Goal: Communication & Community: Participate in discussion

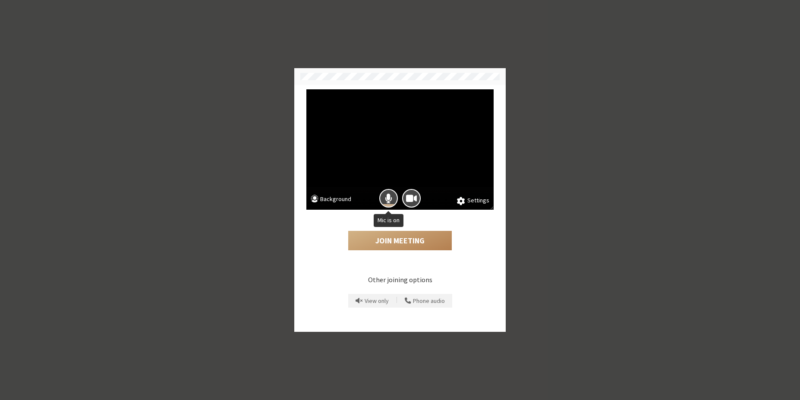
click at [379, 195] on div at bounding box center [388, 198] width 23 height 23
click at [407, 196] on span "Camera is on" at bounding box center [411, 198] width 11 height 12
click at [392, 197] on button "Mic is on" at bounding box center [388, 198] width 19 height 19
click at [399, 242] on button "Join Meeting" at bounding box center [400, 241] width 104 height 20
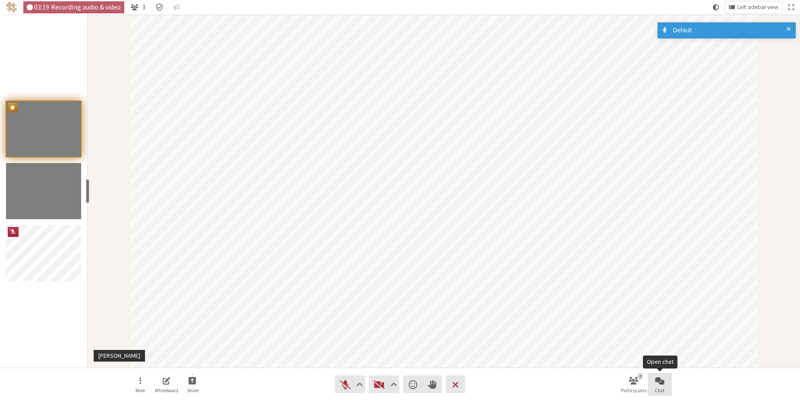
click at [657, 383] on span "Open chat" at bounding box center [659, 380] width 9 height 10
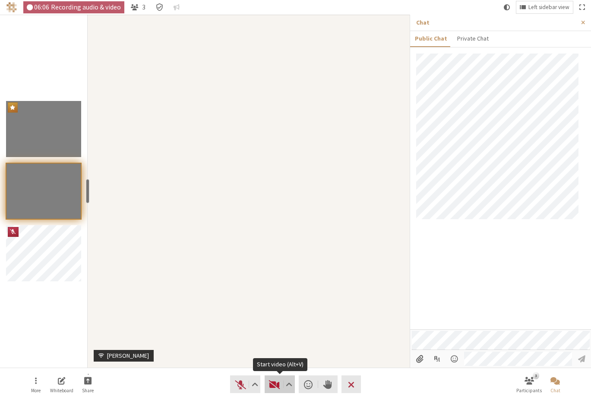
click at [270, 380] on span "Start video (Alt+V)" at bounding box center [274, 384] width 12 height 12
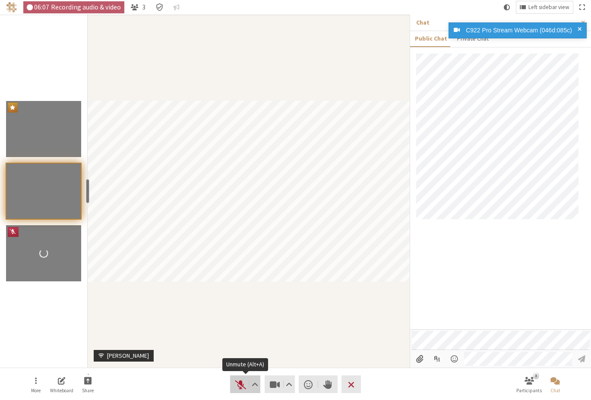
click at [242, 384] on span "Unmute (Alt+A)" at bounding box center [240, 384] width 12 height 12
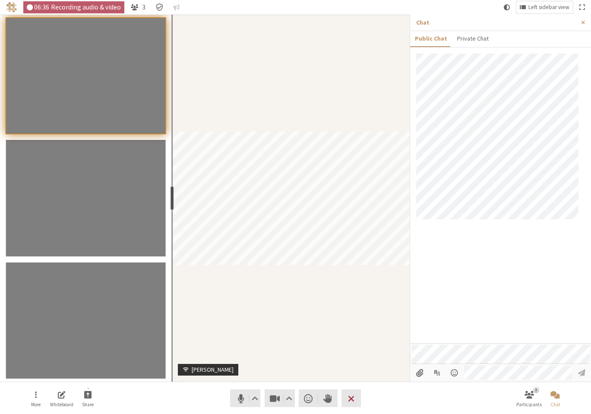
drag, startPoint x: 89, startPoint y: 196, endPoint x: 170, endPoint y: 194, distance: 81.6
click at [170, 194] on div "resize" at bounding box center [171, 198] width 3 height 24
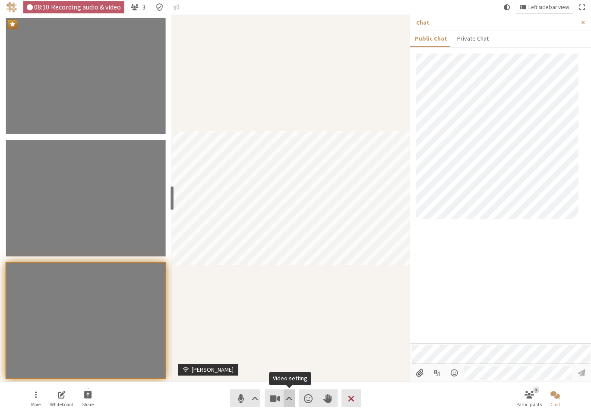
click at [287, 394] on span "Video setting" at bounding box center [289, 398] width 6 height 12
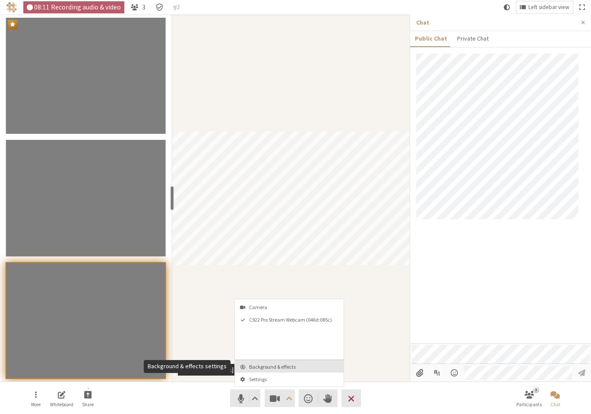
click at [298, 369] on span "Background & effects" at bounding box center [294, 367] width 91 height 6
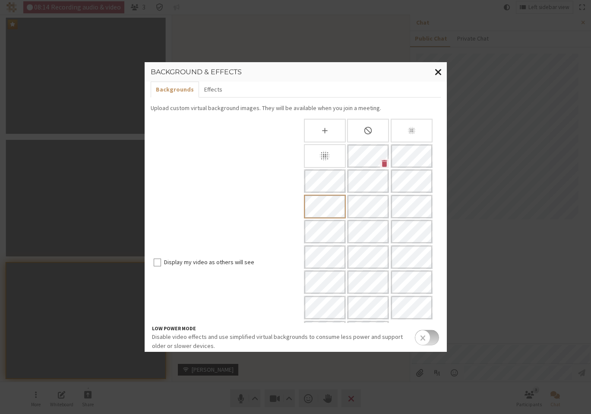
click at [440, 75] on span "Close modal" at bounding box center [437, 71] width 7 height 11
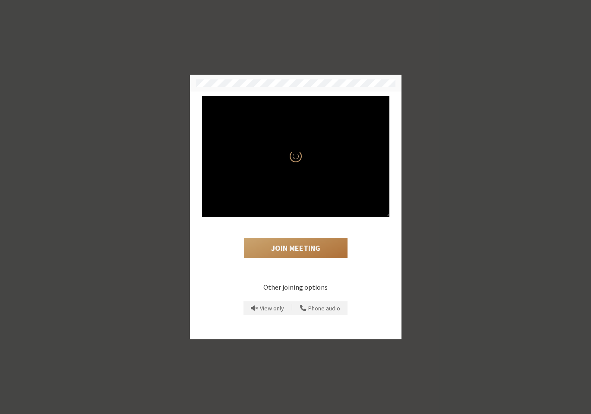
click at [298, 253] on button "Join Meeting" at bounding box center [296, 248] width 104 height 20
